Goal: Task Accomplishment & Management: Use online tool/utility

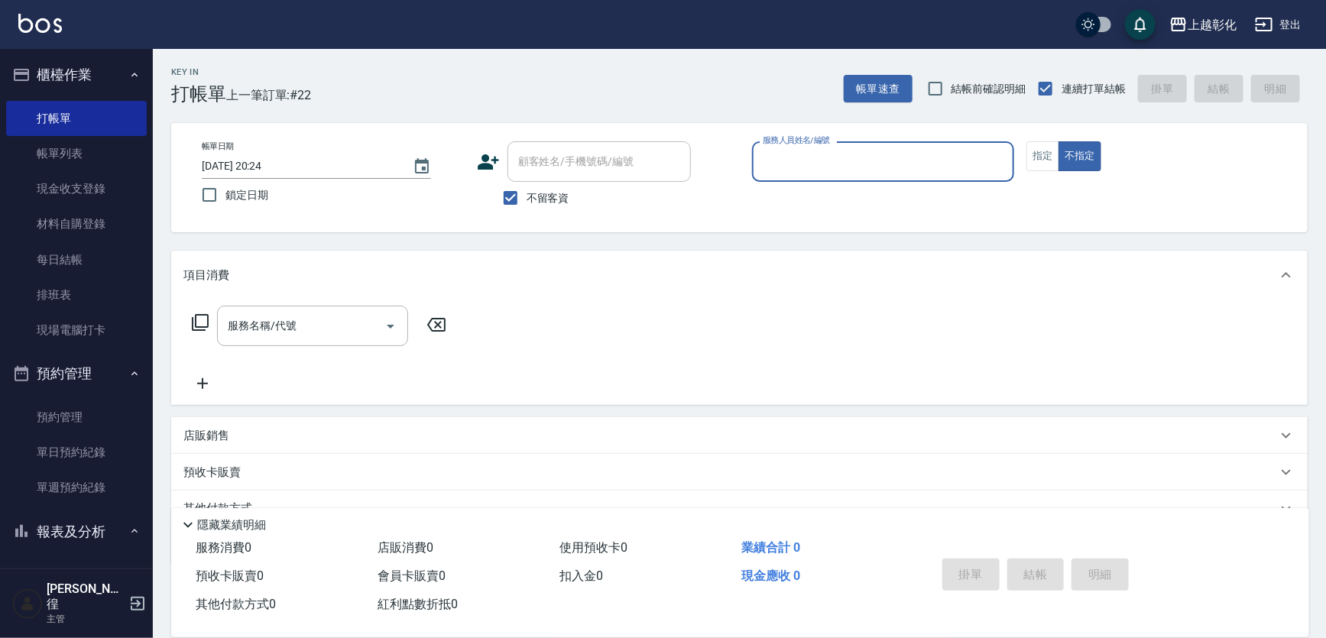
type input "ㄙ"
type input "n"
type button "false"
type input "羊羊-n"
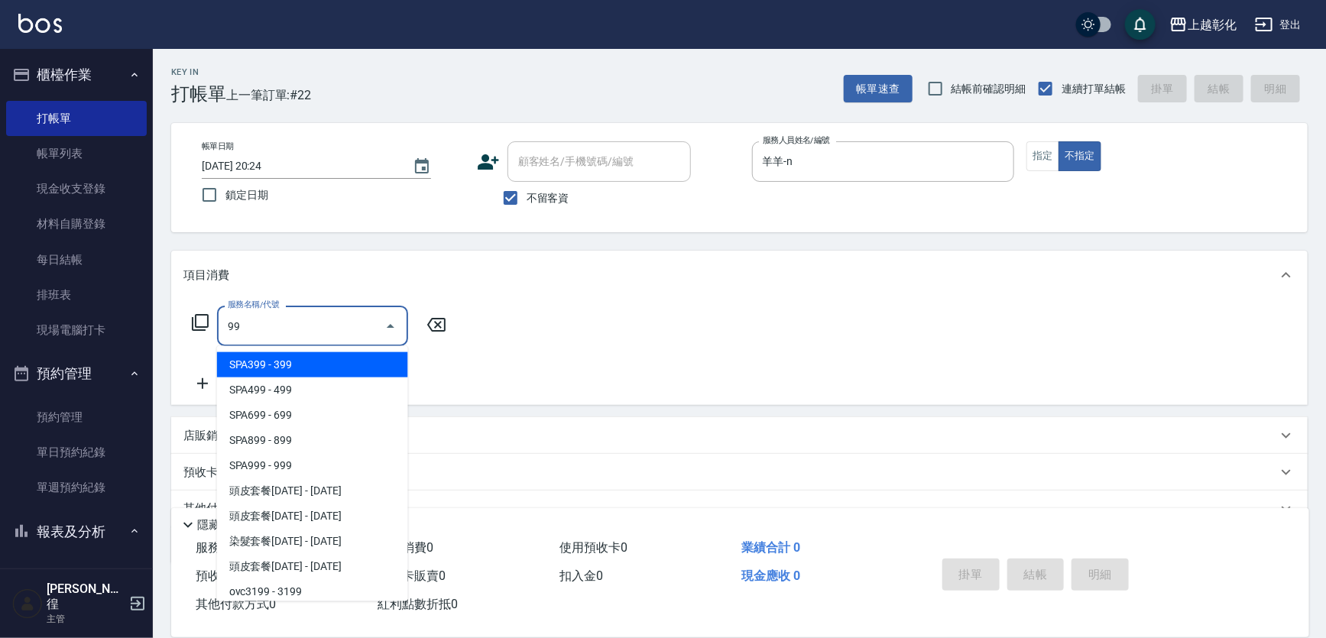
type input "9"
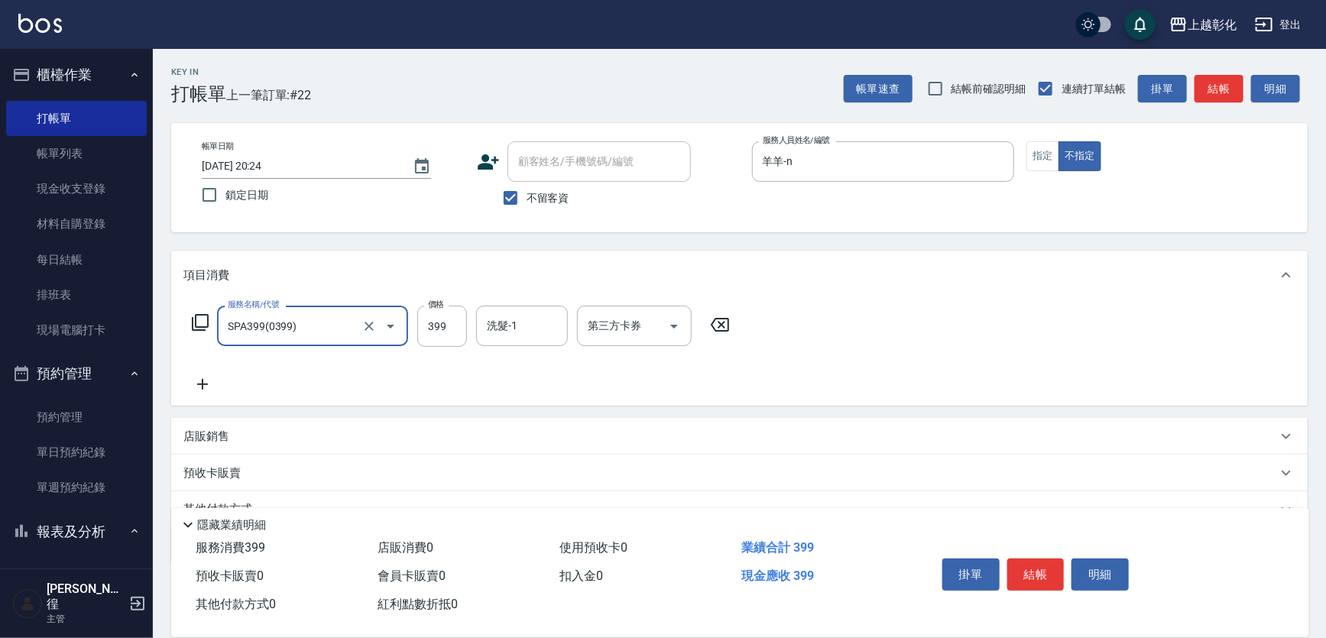
type input "SPA399(0399)"
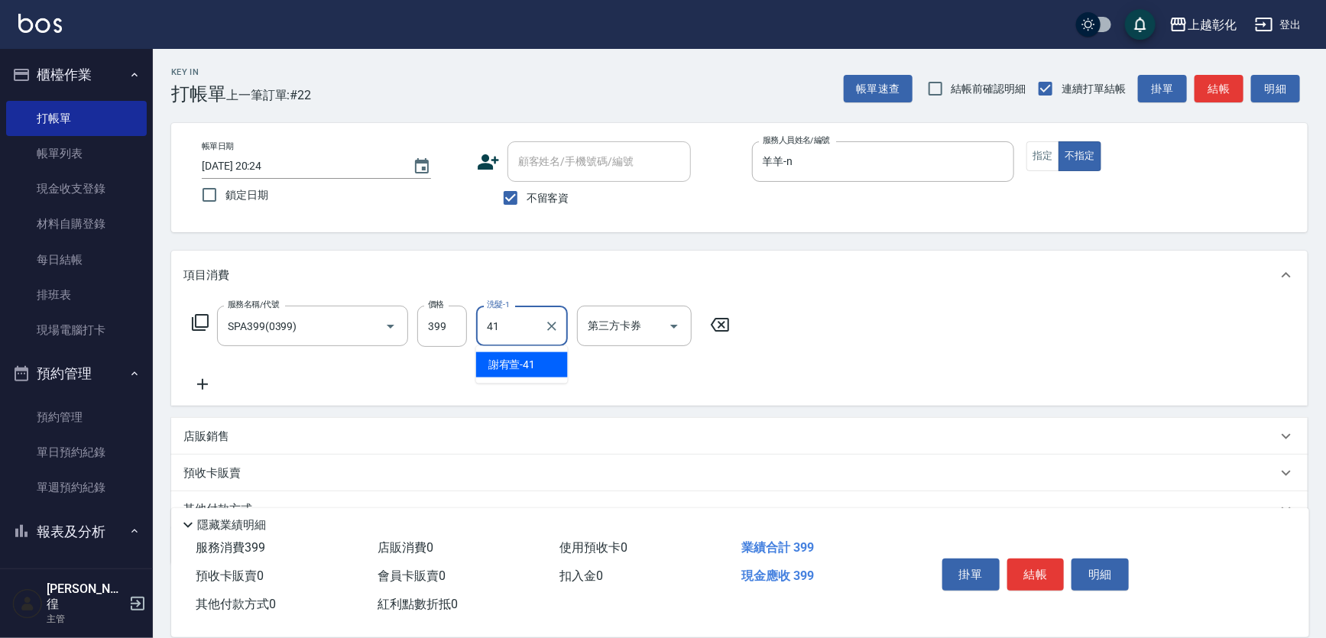
type input "謝宥萱-41"
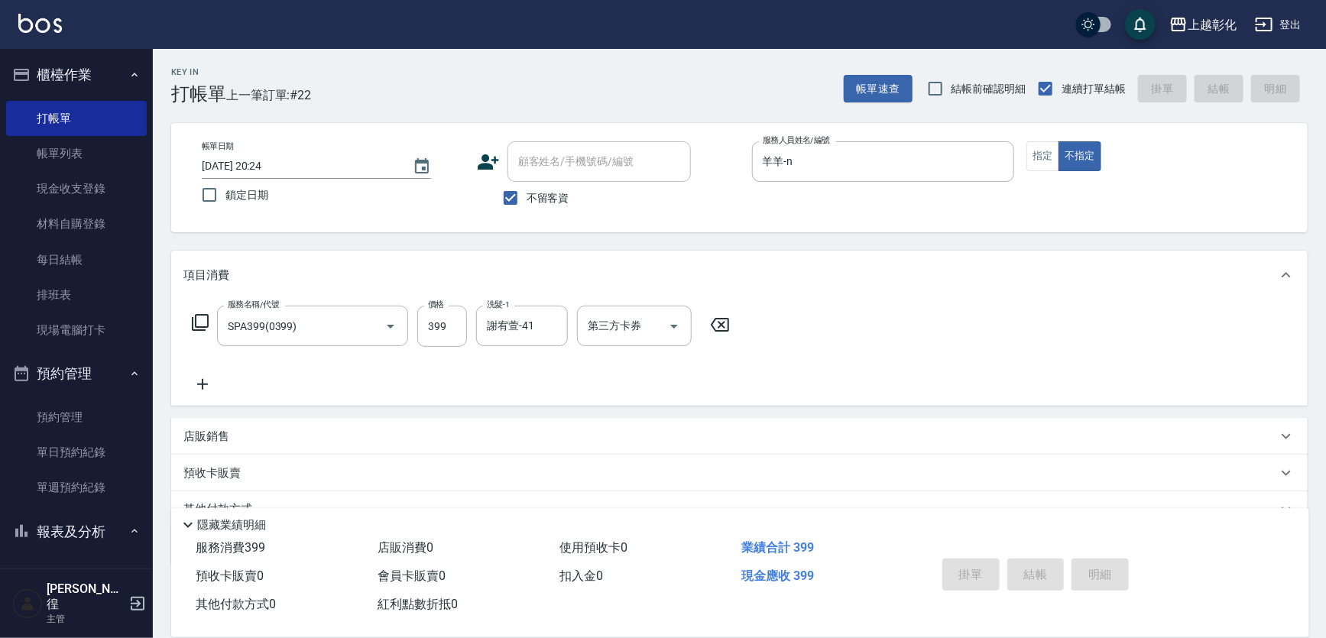
type input "2025/09/09 21:03"
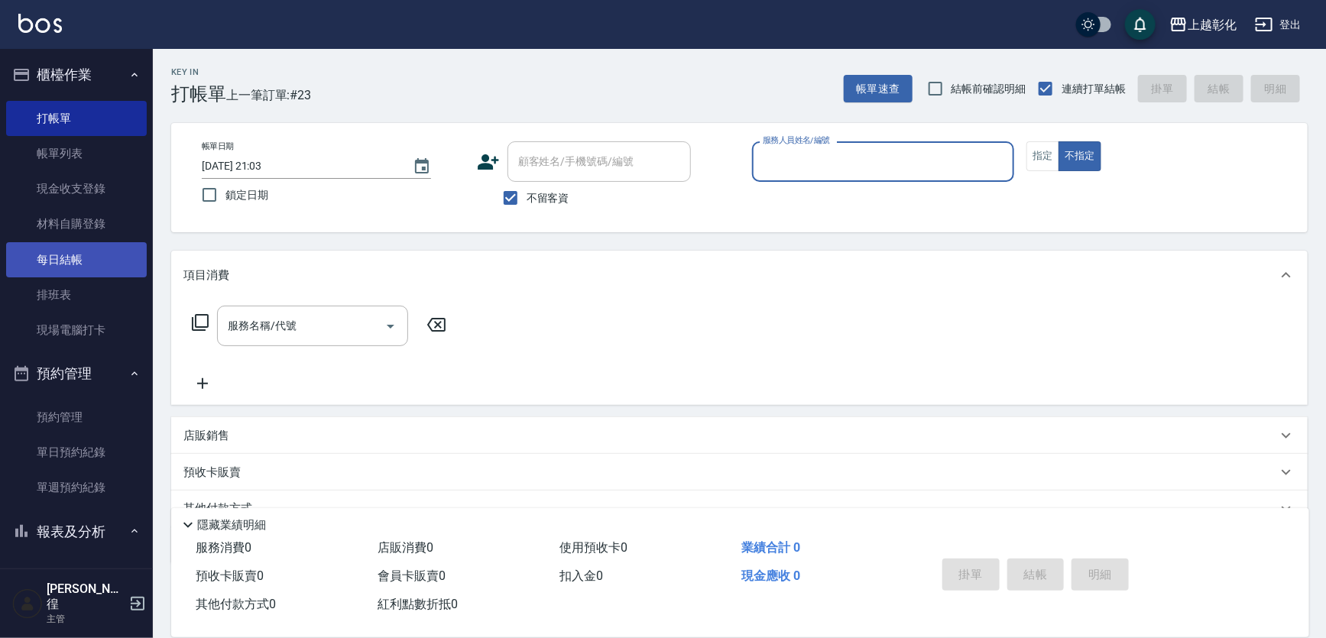
click at [56, 260] on link "每日結帳" at bounding box center [76, 259] width 141 height 35
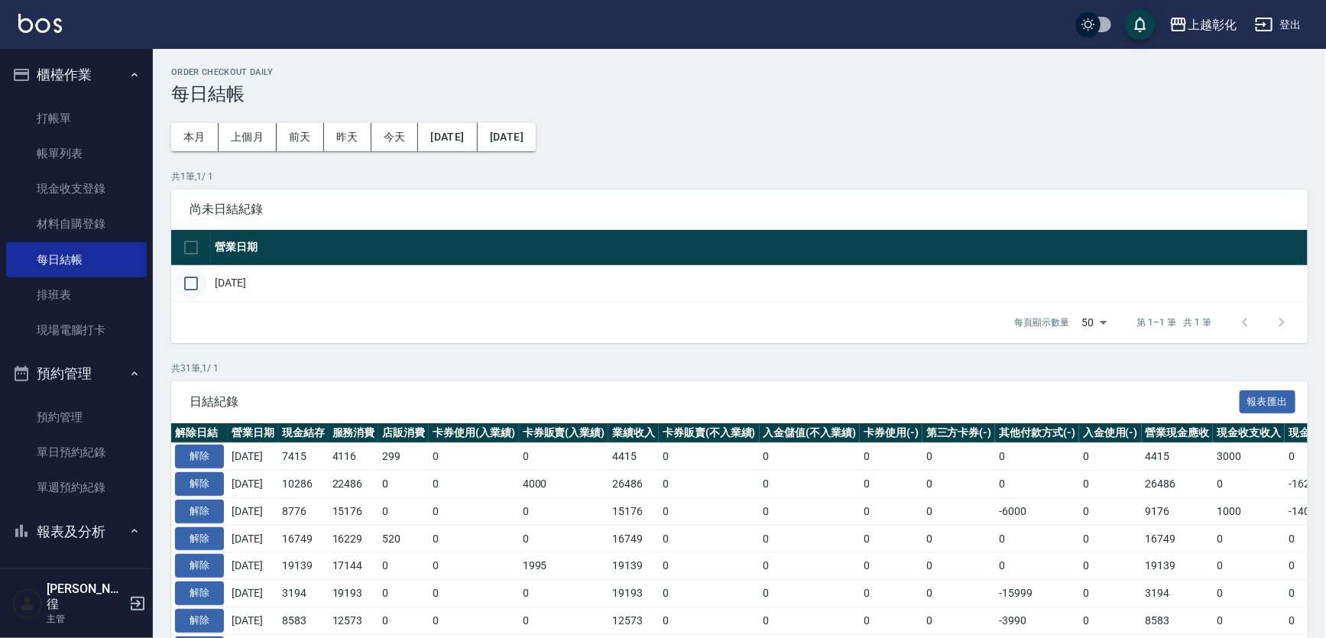
click at [191, 274] on input "checkbox" at bounding box center [191, 283] width 32 height 32
checkbox input "true"
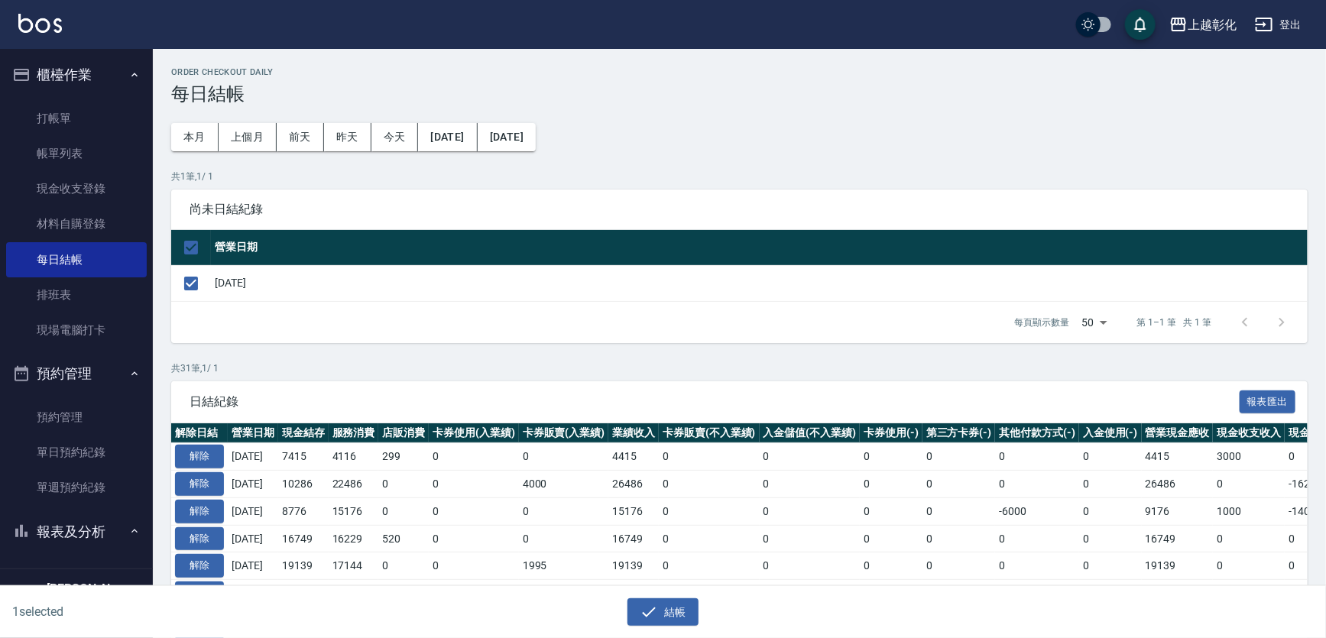
click at [614, 598] on div "結帳" at bounding box center [663, 612] width 645 height 28
click at [657, 603] on icon "button" at bounding box center [649, 612] width 18 height 18
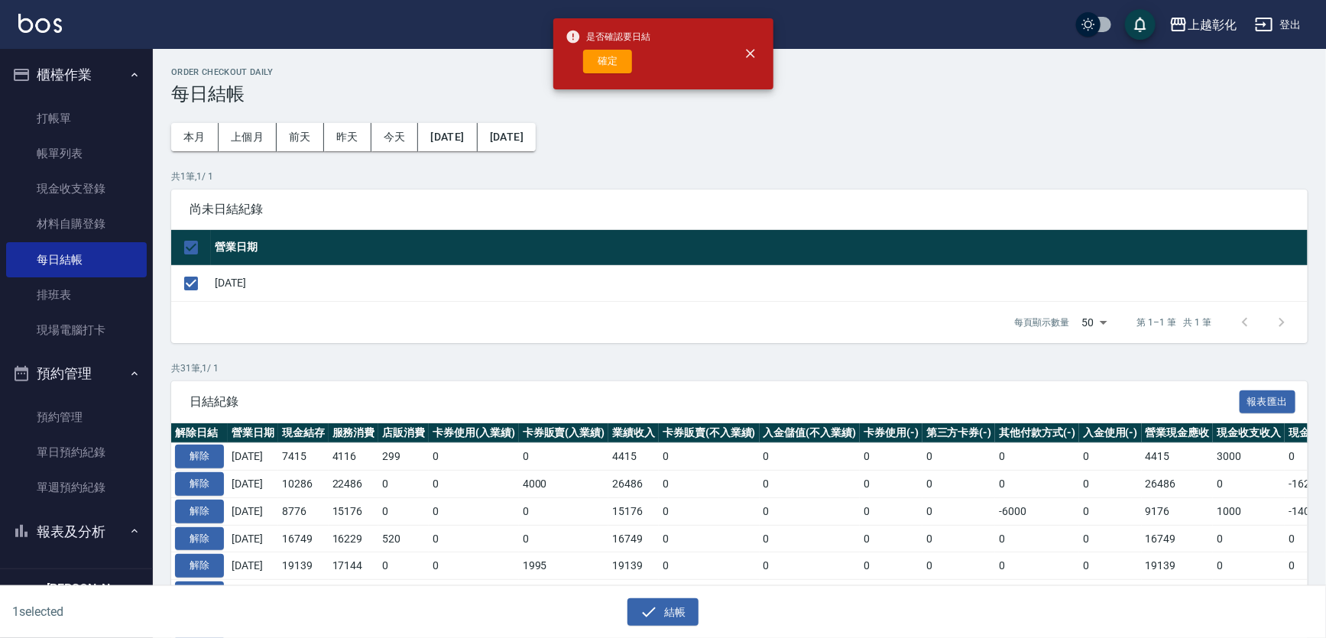
click at [598, 75] on div "是否確認要日結 確定" at bounding box center [609, 54] width 86 height 62
click at [618, 63] on button "確定" at bounding box center [607, 62] width 49 height 24
checkbox input "false"
